Goal: Transaction & Acquisition: Purchase product/service

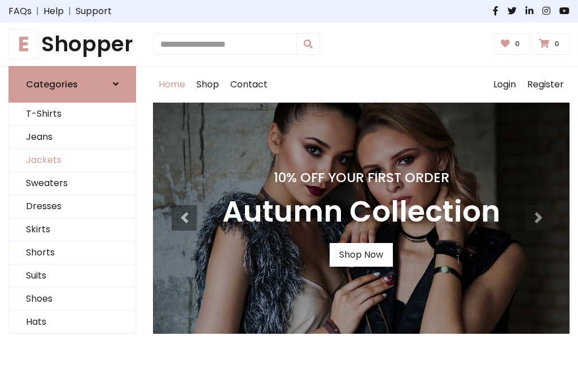
click at [72, 160] on link "Jackets" at bounding box center [72, 160] width 126 height 23
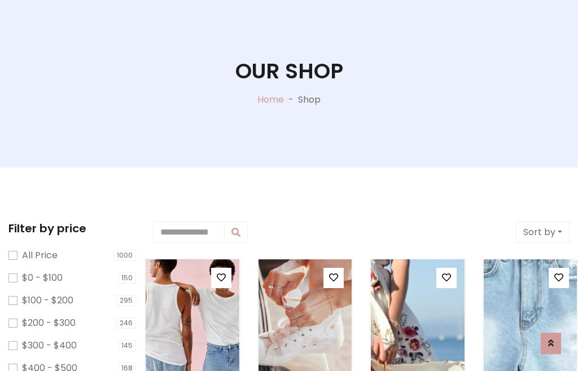
scroll to position [58, 0]
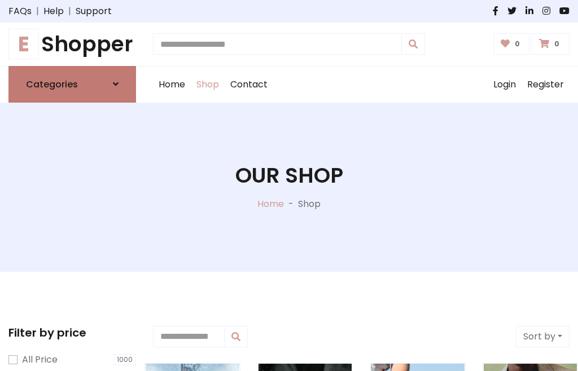
click at [72, 84] on h6 "Categories" at bounding box center [52, 84] width 52 height 11
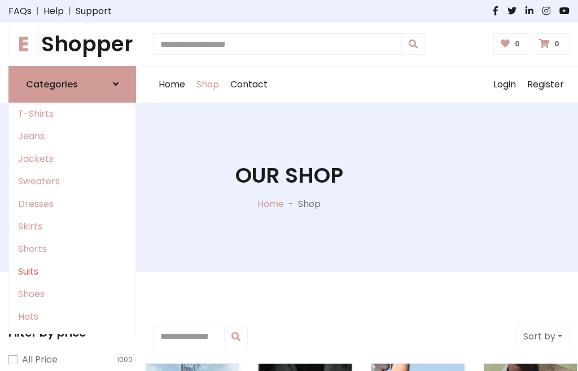
click at [72, 271] on link "Suits" at bounding box center [72, 272] width 126 height 23
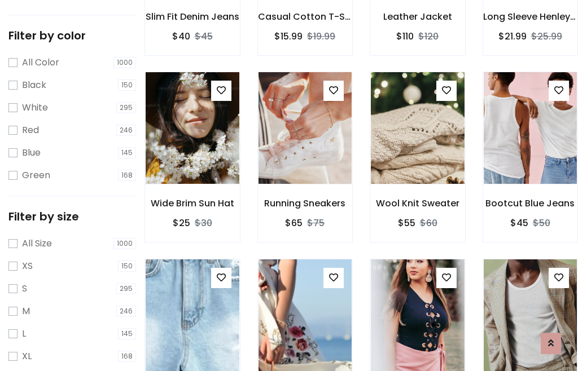
scroll to position [57, 0]
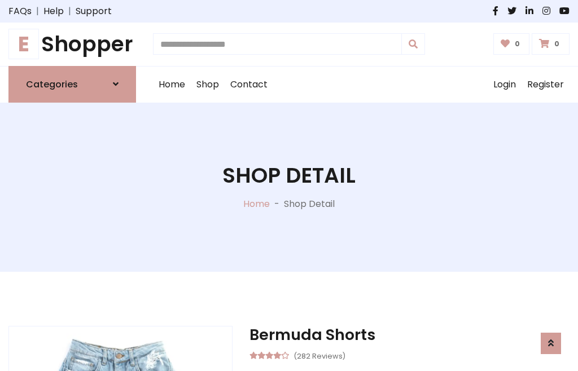
scroll to position [930, 0]
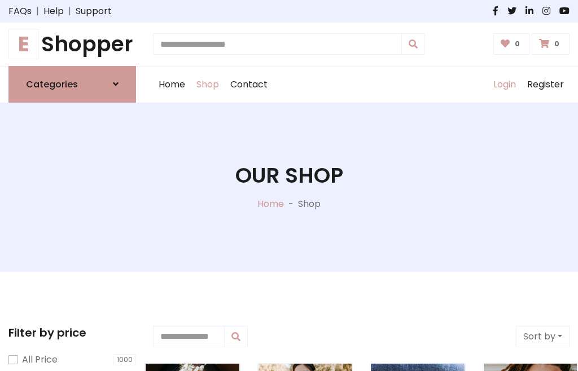
click at [504, 84] on link "Login" at bounding box center [504, 85] width 34 height 36
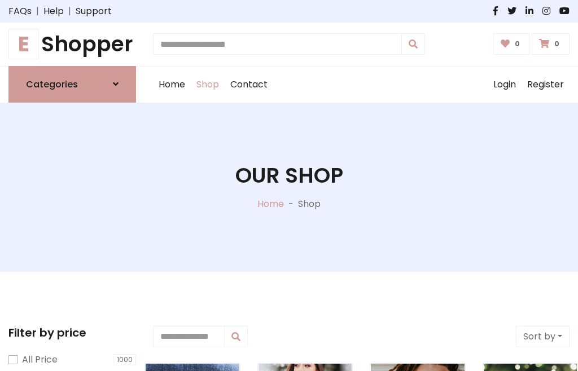
scroll to position [57, 0]
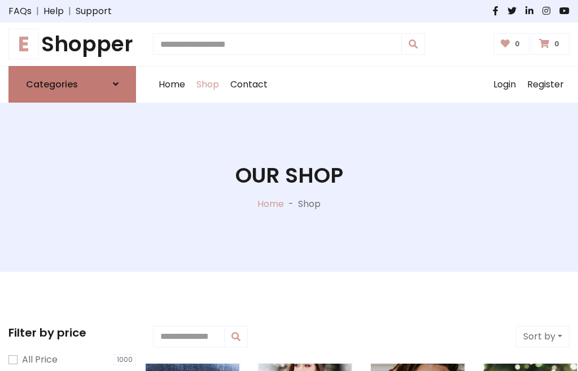
click at [116, 84] on icon at bounding box center [116, 84] width 6 height 9
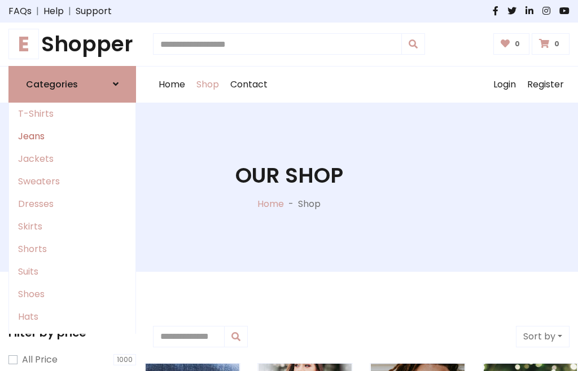
click at [72, 136] on link "Jeans" at bounding box center [72, 136] width 126 height 23
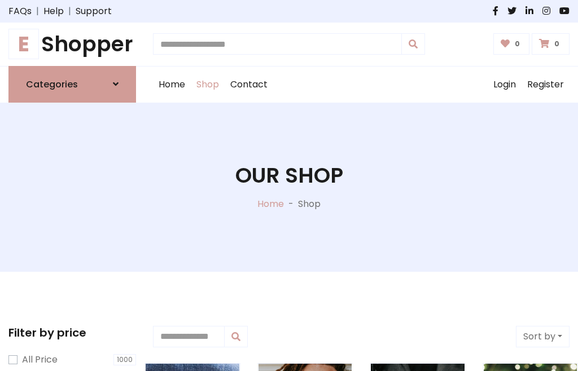
scroll to position [57, 0]
